Goal: Information Seeking & Learning: Learn about a topic

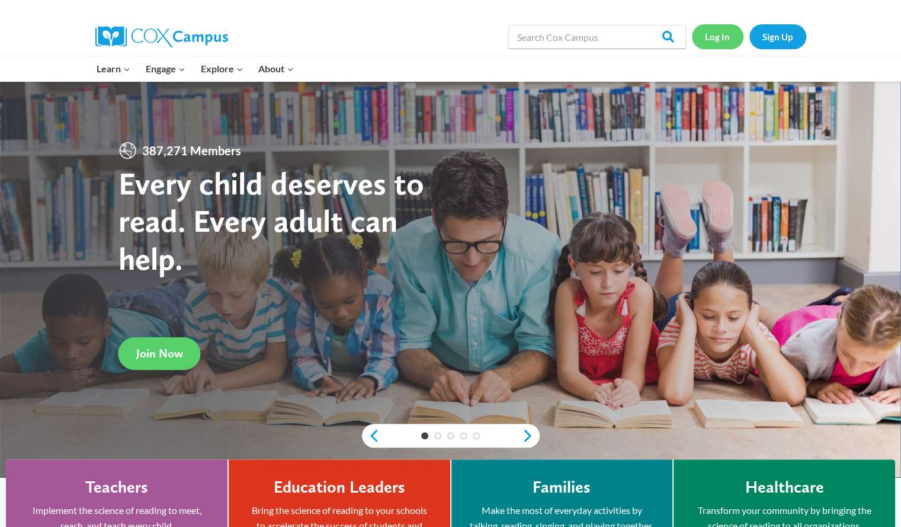
drag, startPoint x: 0, startPoint y: 0, endPoint x: 709, endPoint y: 35, distance: 709.5
click at [709, 35] on link "Log In" at bounding box center [718, 36] width 52 height 24
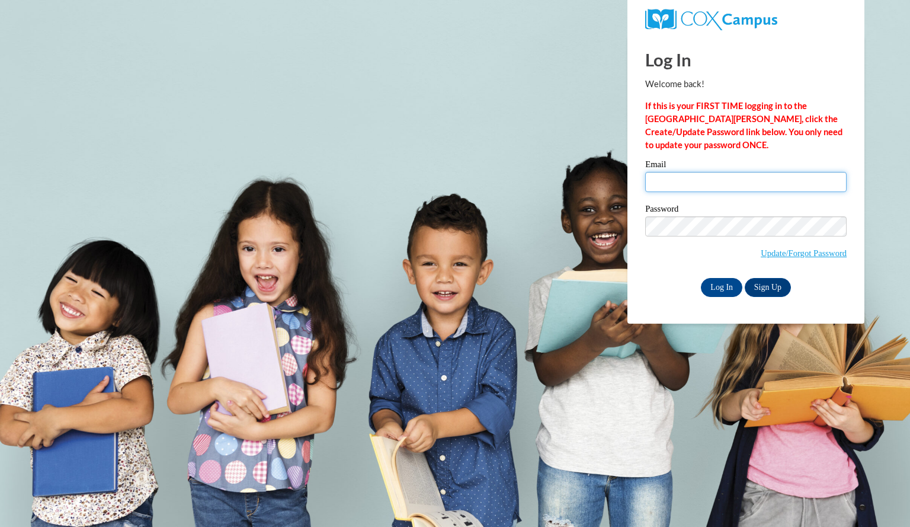
click at [690, 186] on input "Email" at bounding box center [745, 182] width 201 height 20
type input "albersjordan@aasd.k12.wi.us"
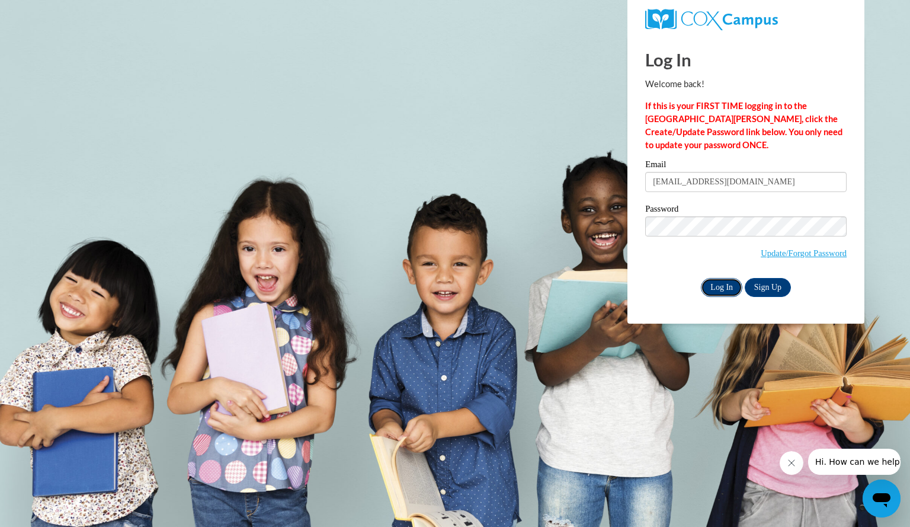
click at [722, 289] on input "Log In" at bounding box center [721, 287] width 41 height 19
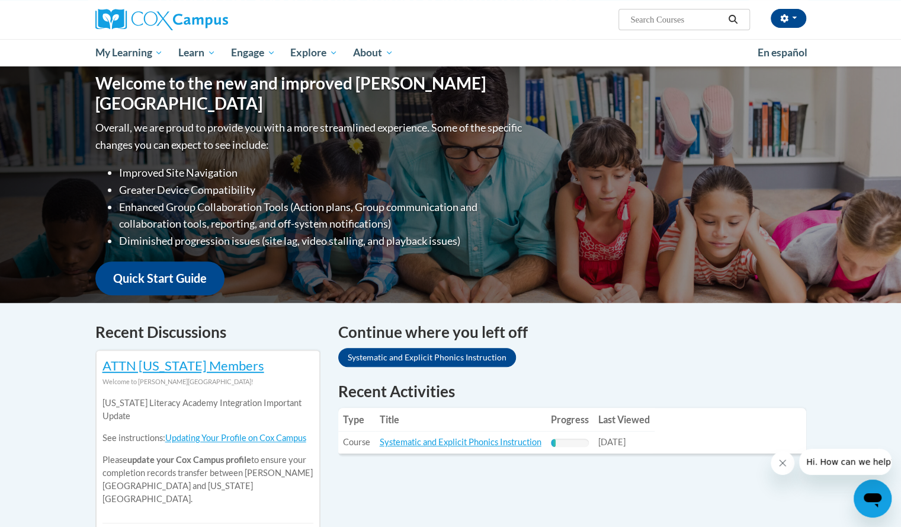
scroll to position [115, 0]
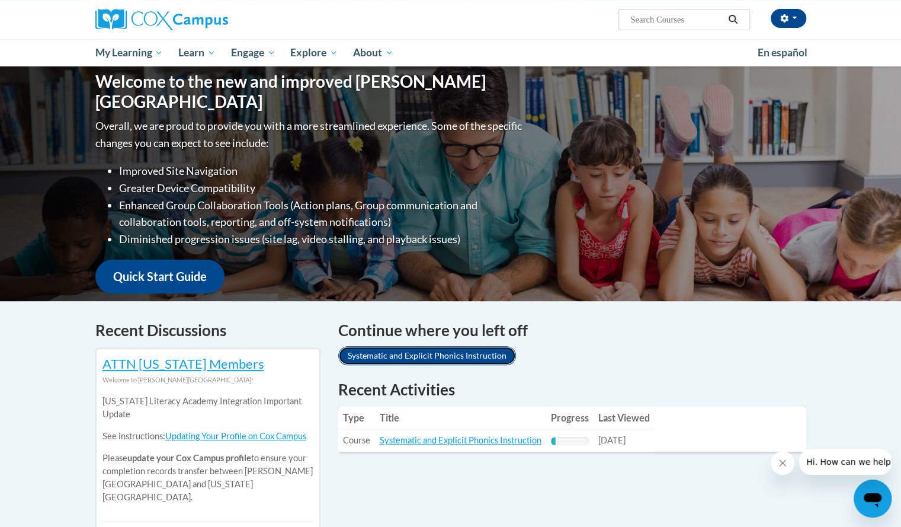
click at [472, 353] on link "Systematic and Explicit Phonics Instruction" at bounding box center [427, 355] width 178 height 19
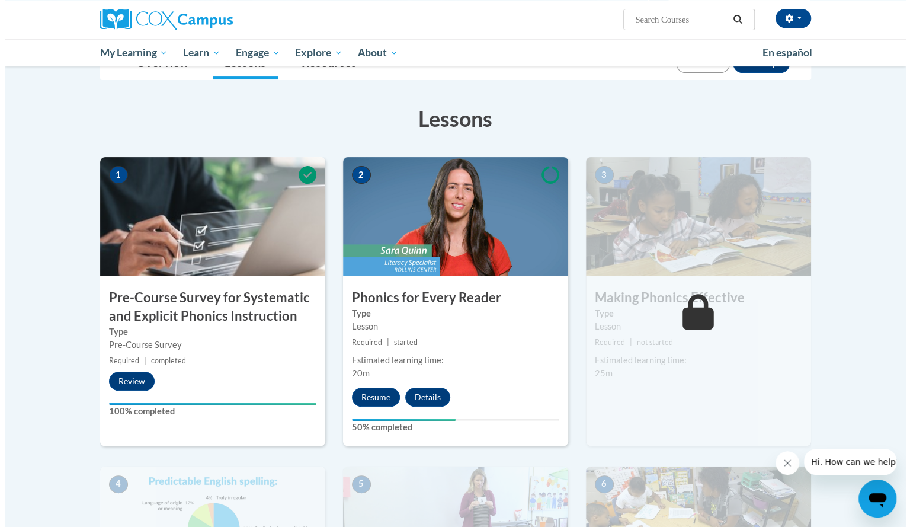
scroll to position [158, 0]
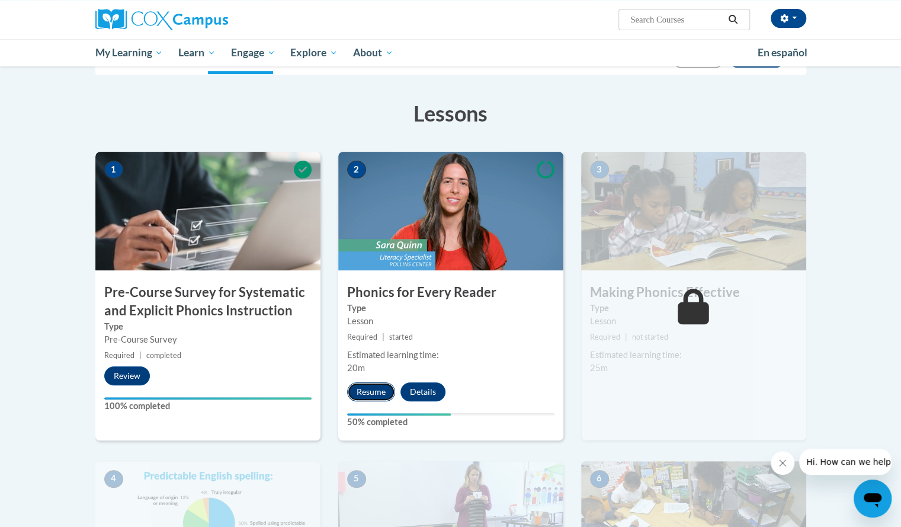
click at [373, 389] on button "Resume" at bounding box center [371, 391] width 48 height 19
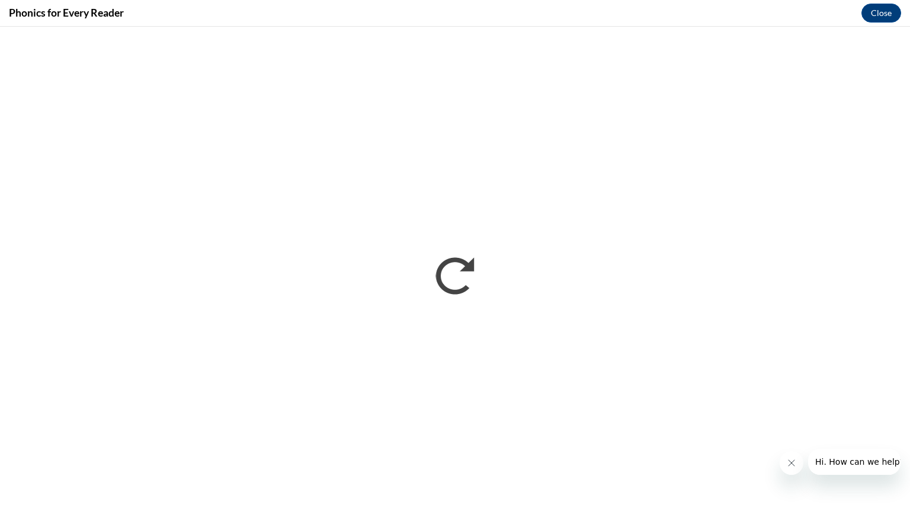
scroll to position [0, 0]
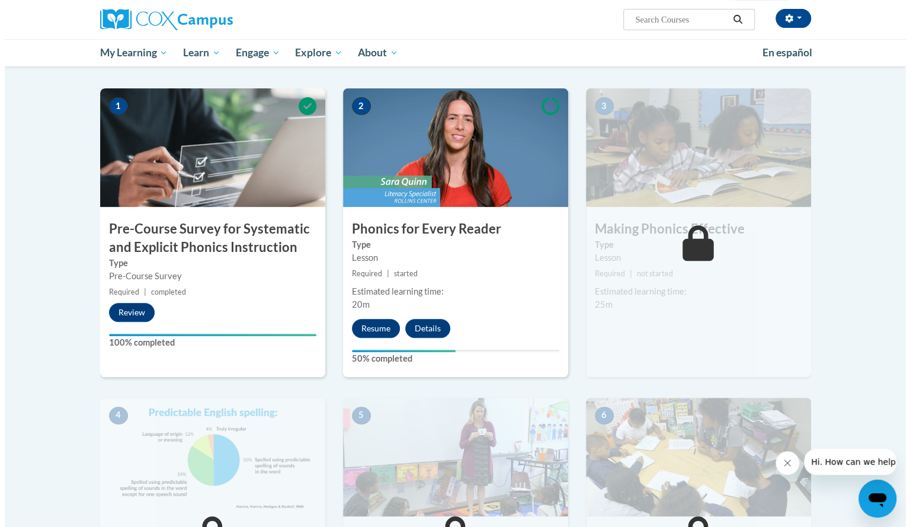
scroll to position [222, 0]
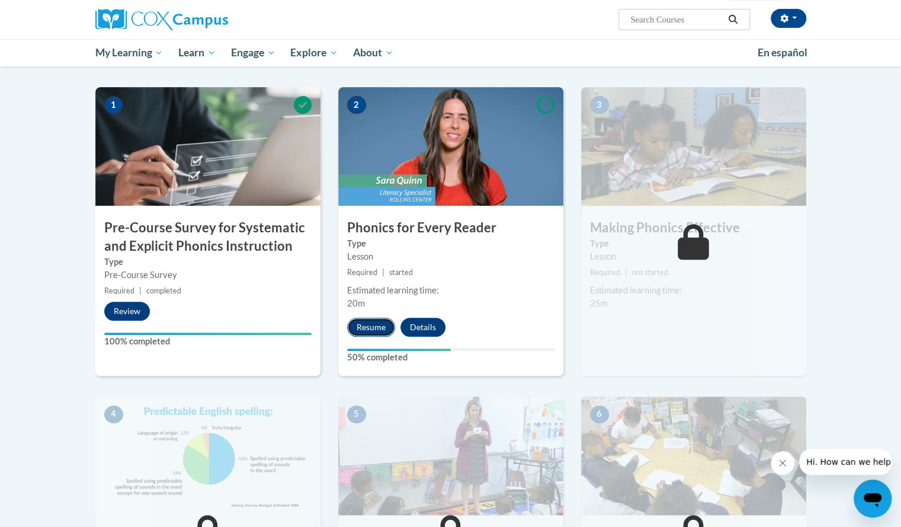
click at [373, 318] on button "Resume" at bounding box center [371, 327] width 48 height 19
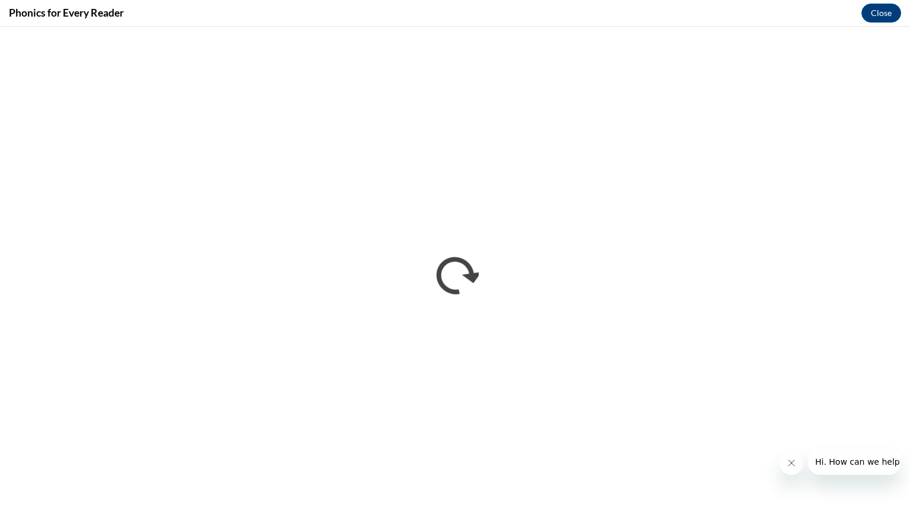
scroll to position [0, 0]
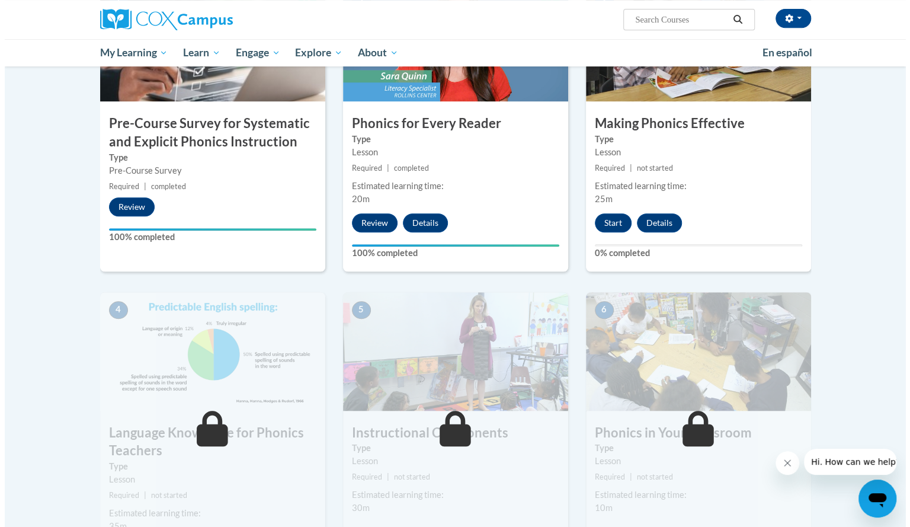
scroll to position [325, 0]
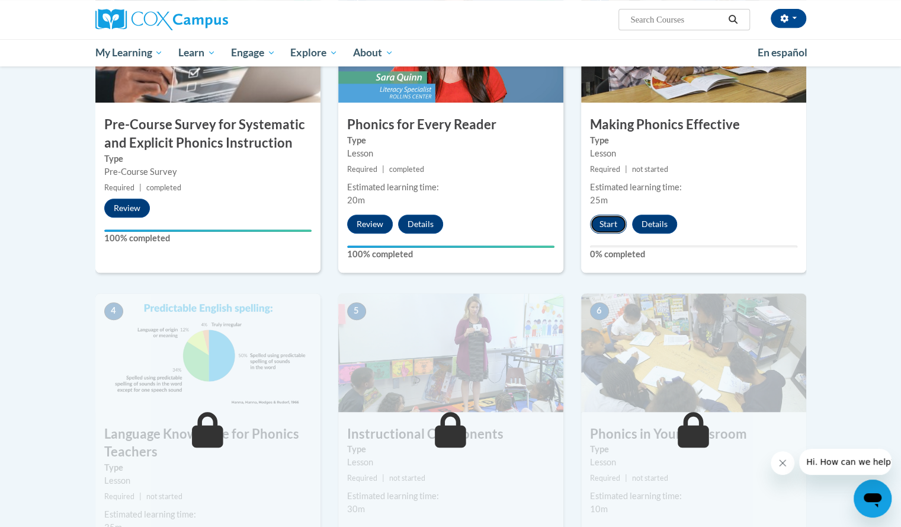
click at [608, 222] on button "Start" at bounding box center [608, 223] width 37 height 19
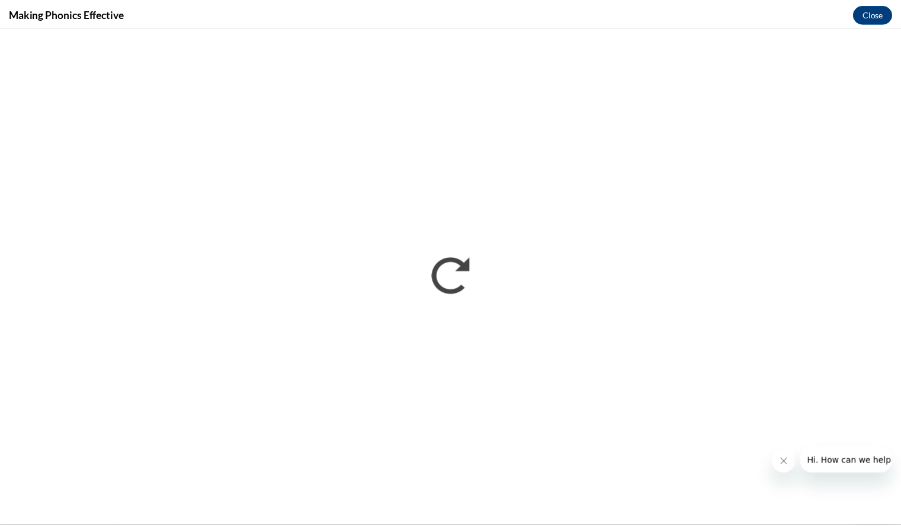
scroll to position [324, 0]
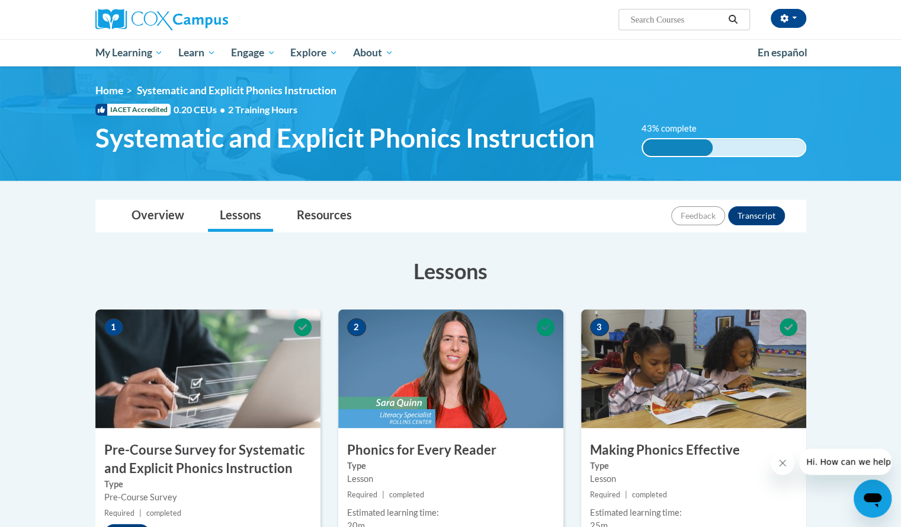
click at [814, 70] on img at bounding box center [450, 123] width 901 height 114
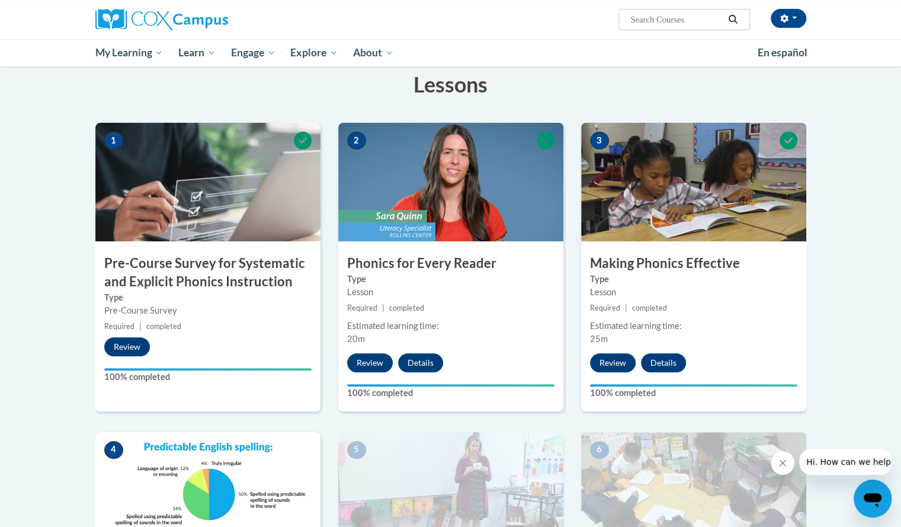
scroll to position [185, 0]
